Goal: Navigation & Orientation: Find specific page/section

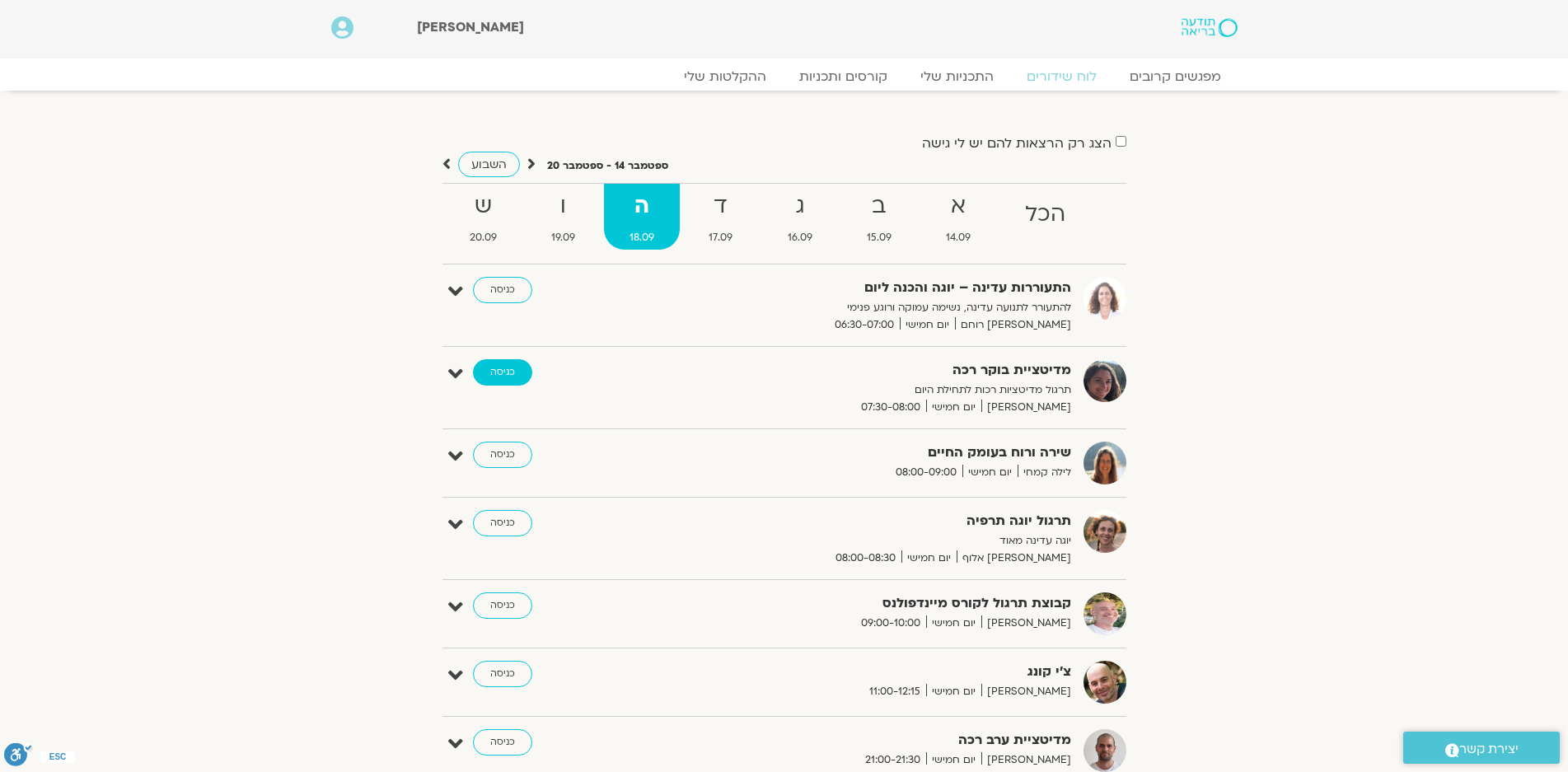
click at [499, 366] on link "כניסה" at bounding box center [503, 373] width 59 height 26
